Goal: Task Accomplishment & Management: Use online tool/utility

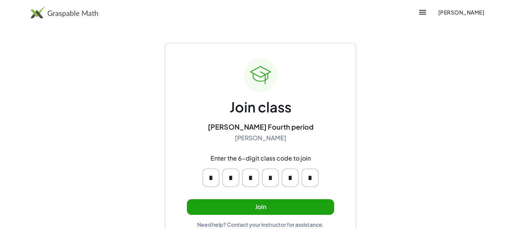
click at [267, 200] on button "Join" at bounding box center [260, 207] width 147 height 16
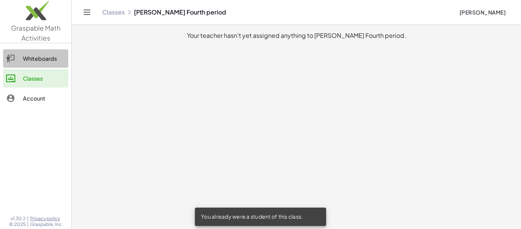
click at [24, 56] on div "Whiteboards" at bounding box center [44, 58] width 42 height 9
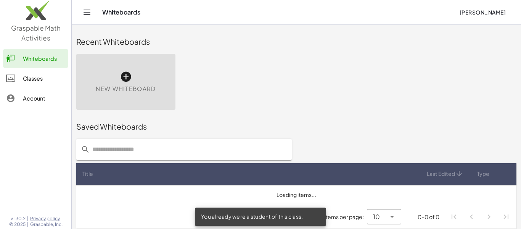
scroll to position [4, 0]
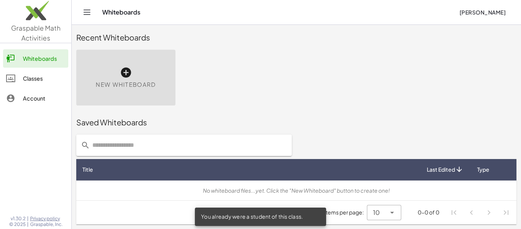
click at [145, 77] on div "New Whiteboard" at bounding box center [125, 78] width 99 height 56
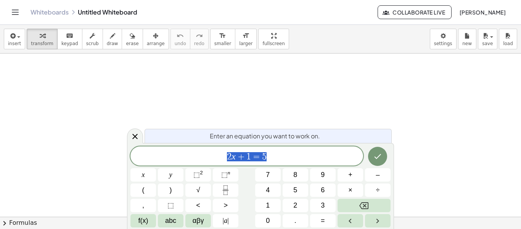
scroll to position [0, 0]
click at [398, 10] on span "Collaborate Live" at bounding box center [414, 12] width 61 height 7
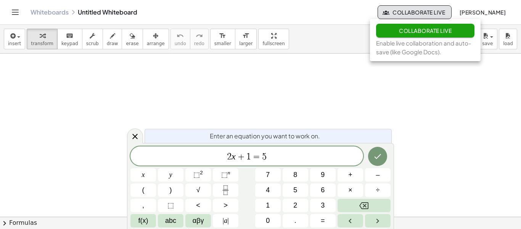
click at [401, 26] on button "Collaborate Live" at bounding box center [425, 31] width 98 height 14
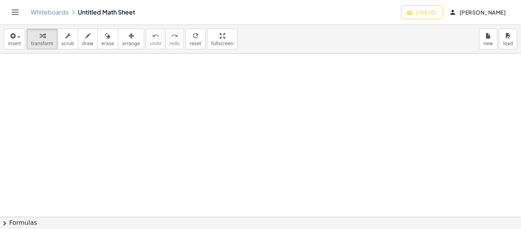
drag, startPoint x: 263, startPoint y: 119, endPoint x: 123, endPoint y: 128, distance: 140.3
click at [123, 128] on div at bounding box center [260, 216] width 521 height 326
